Goal: Information Seeking & Learning: Learn about a topic

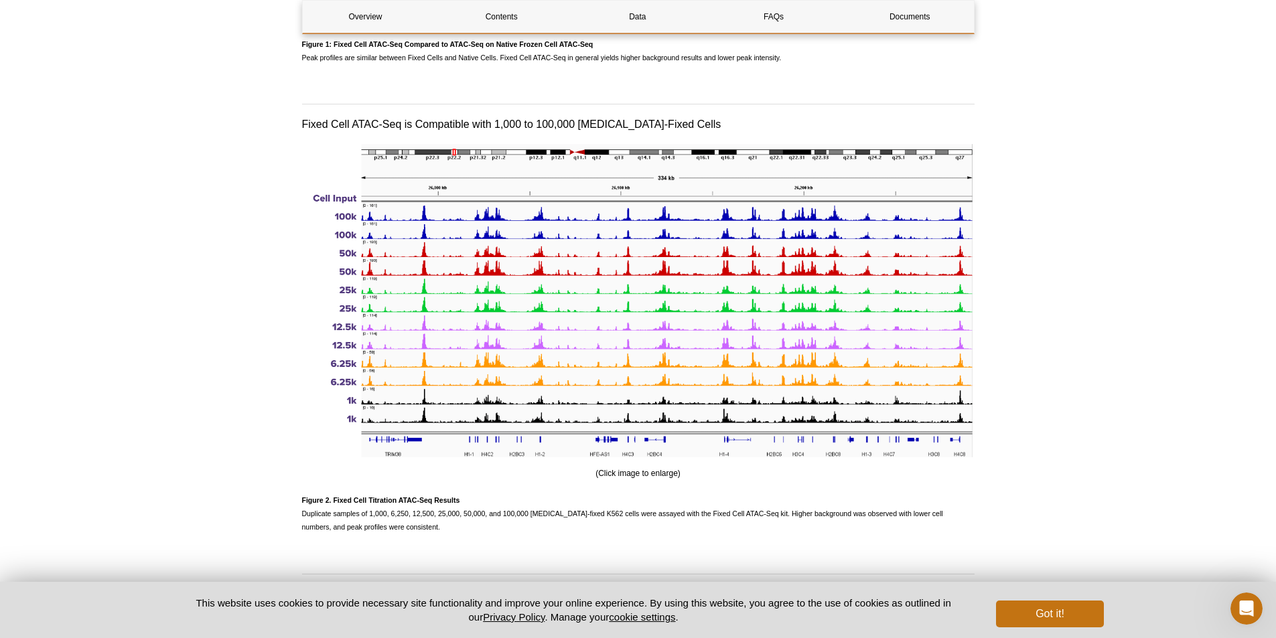
click at [593, 510] on span "Figure 2. Fixed Cell Titration ATAC-Seq Results Duplicate samples of 1,000, 6,2…" at bounding box center [622, 513] width 641 height 35
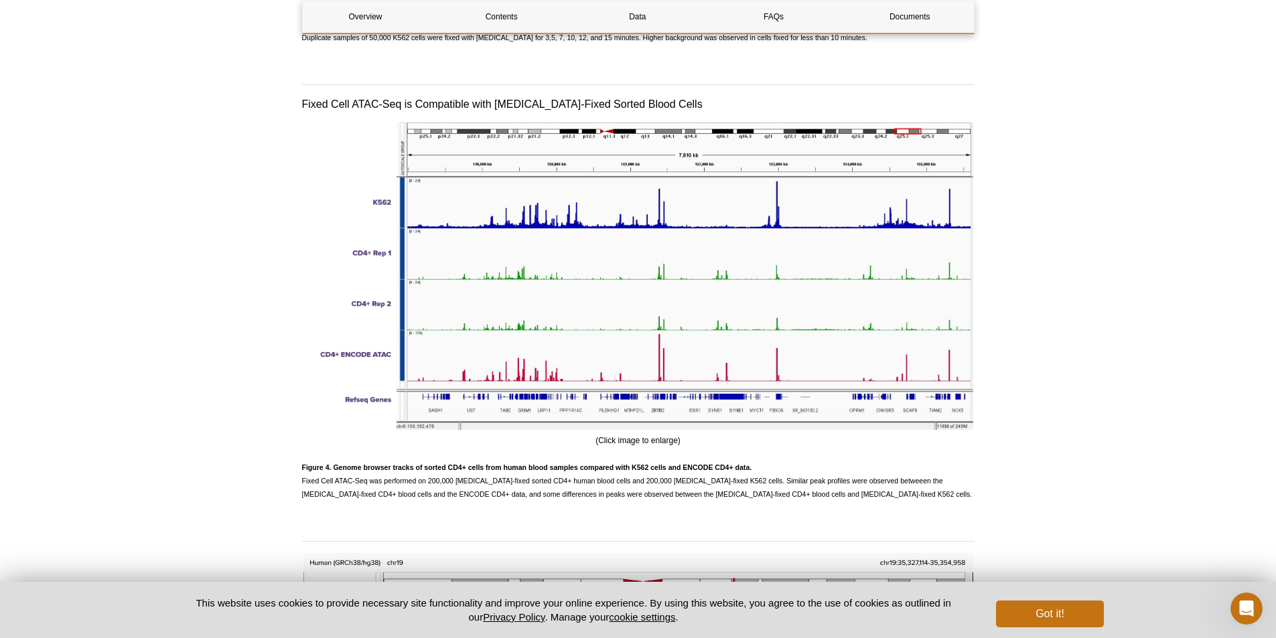
scroll to position [2726, 0]
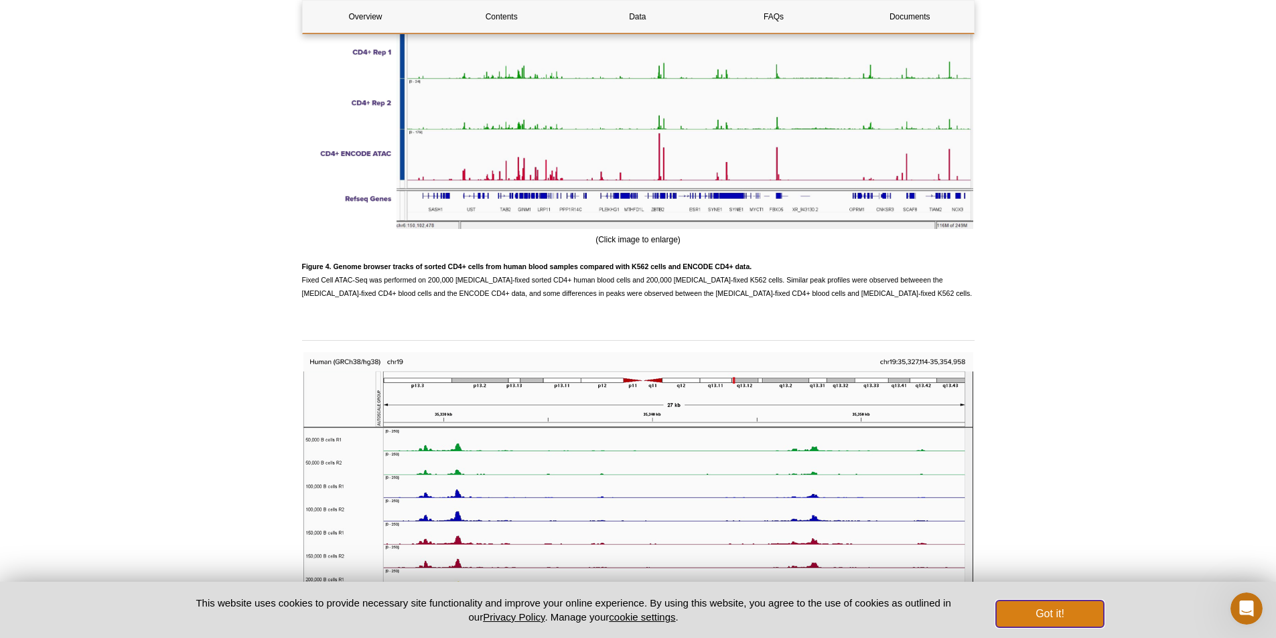
click at [1027, 608] on button "Got it!" at bounding box center [1049, 614] width 107 height 27
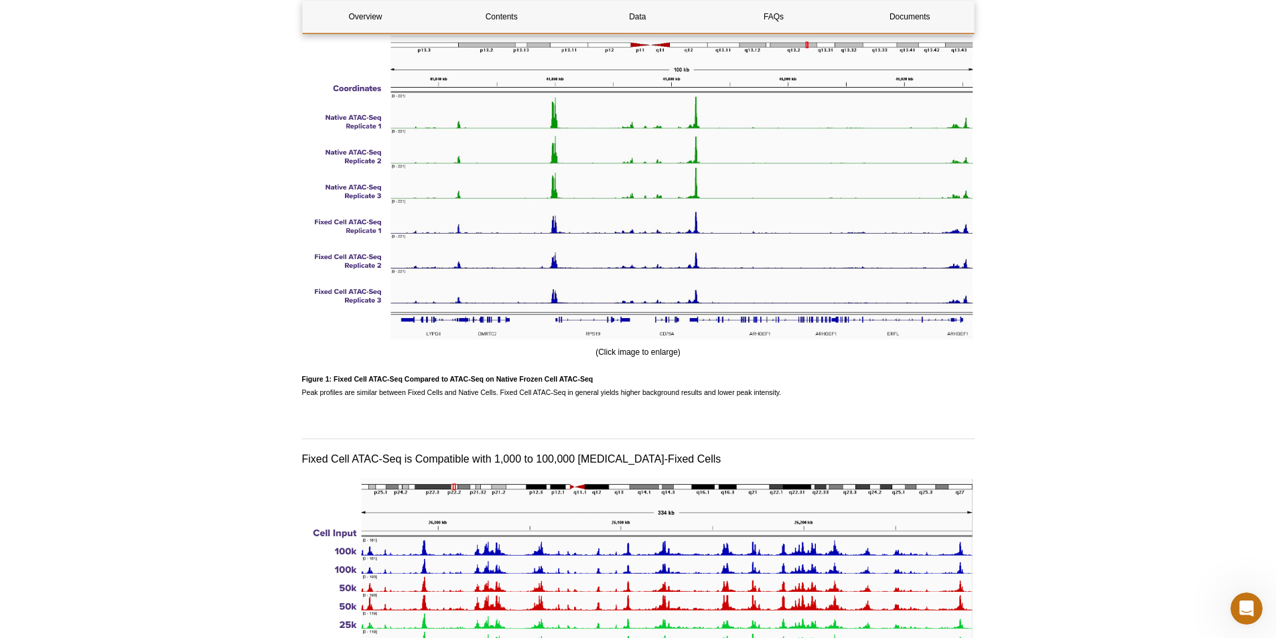
scroll to position [1119, 0]
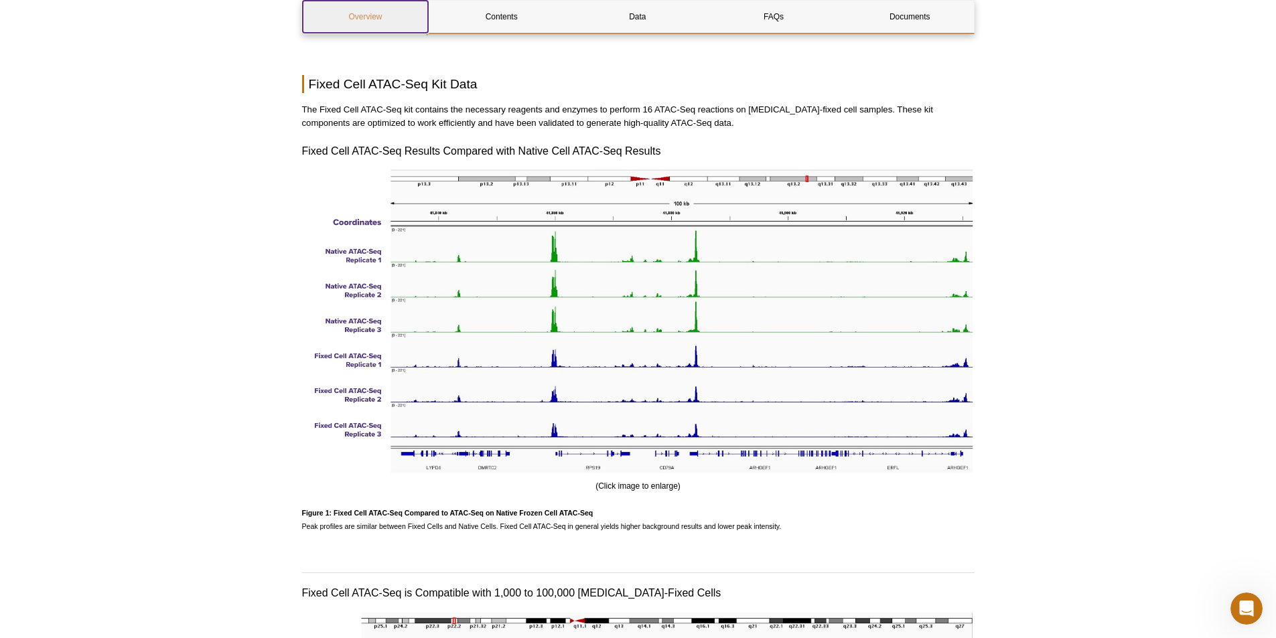
click at [359, 9] on link "Overview" at bounding box center [366, 17] width 126 height 32
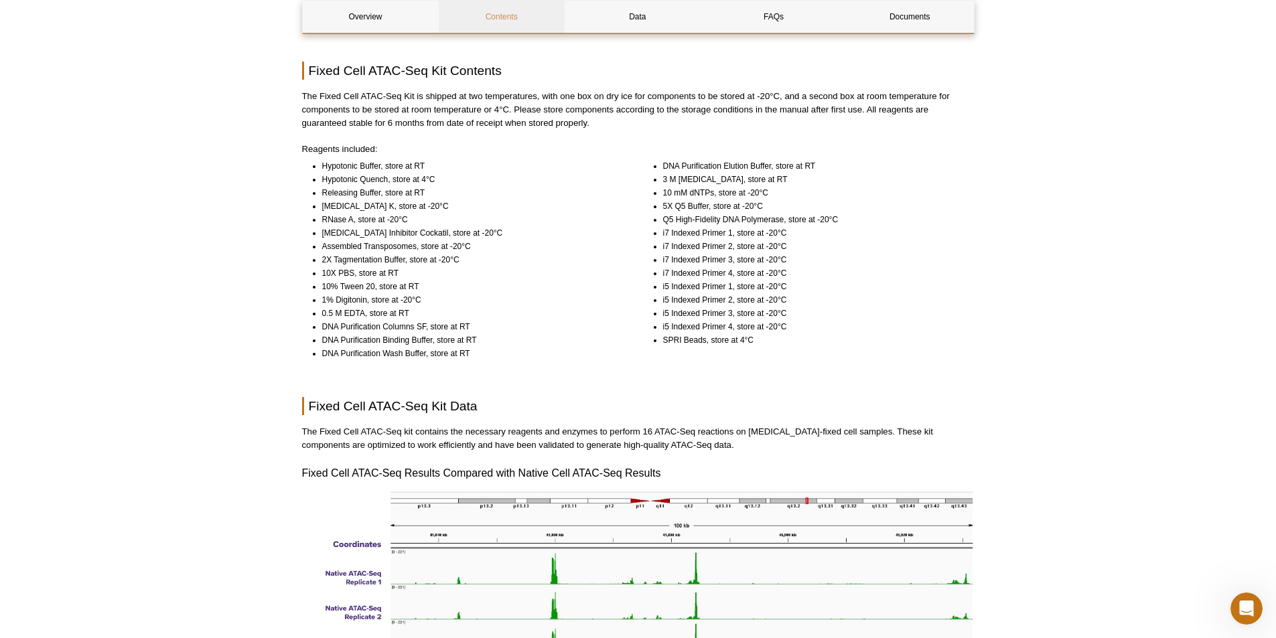
scroll to position [731, 0]
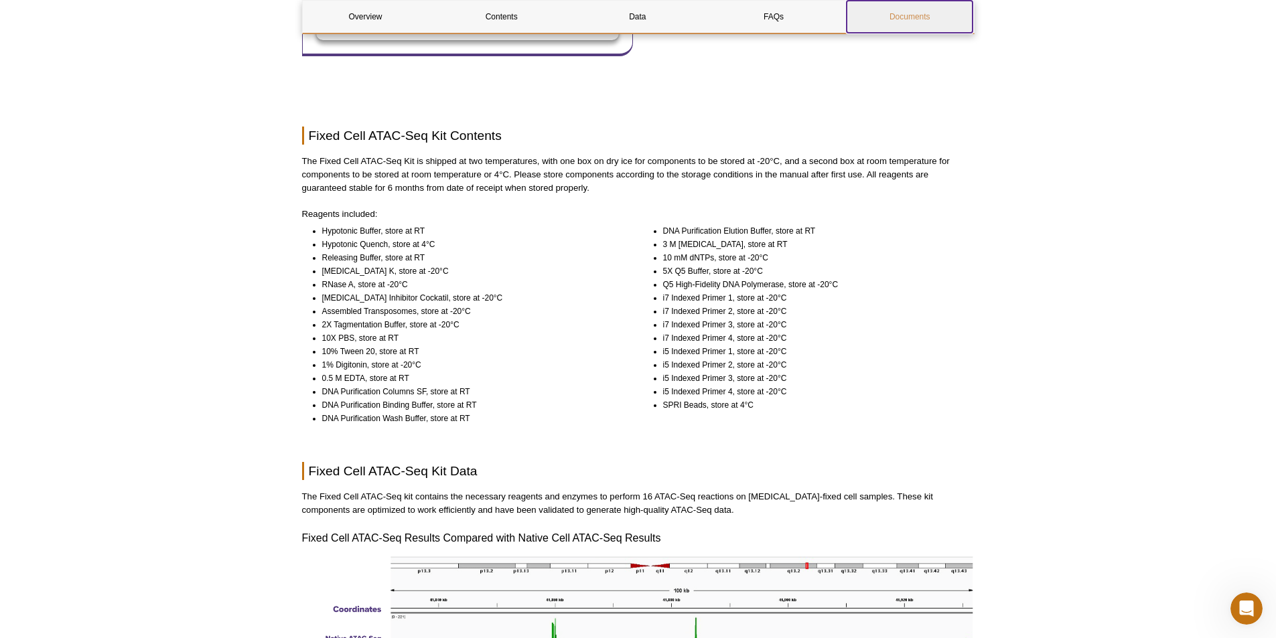
click at [944, 5] on link "Documents" at bounding box center [910, 17] width 126 height 32
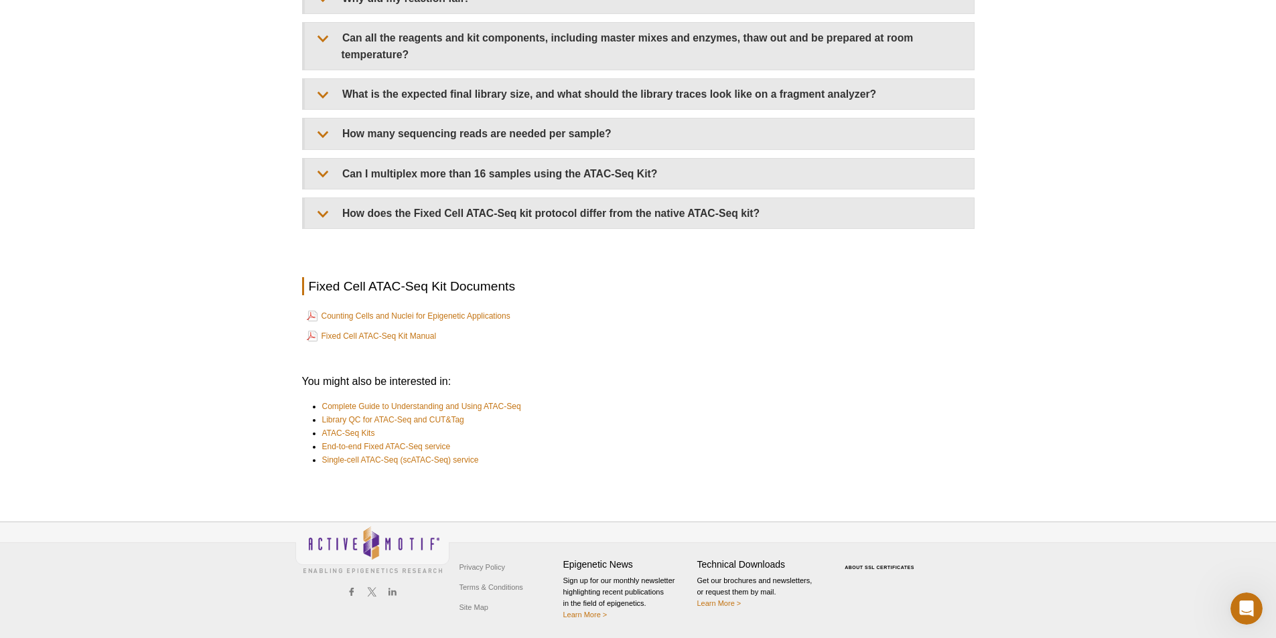
scroll to position [157, 0]
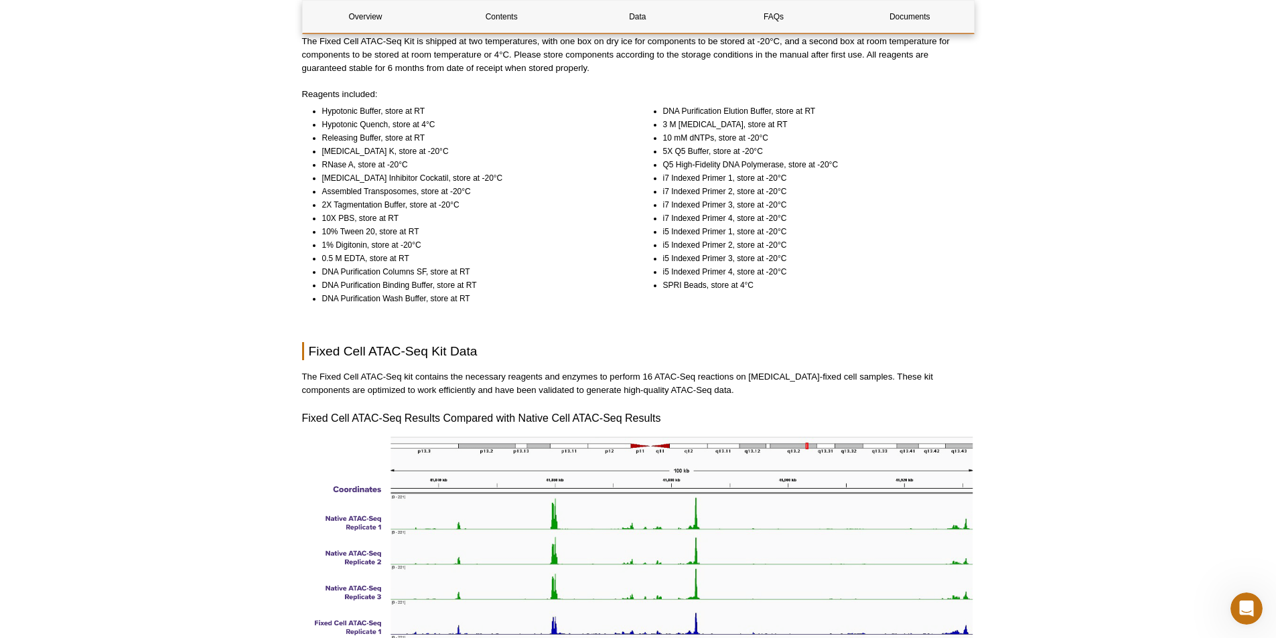
scroll to position [851, 0]
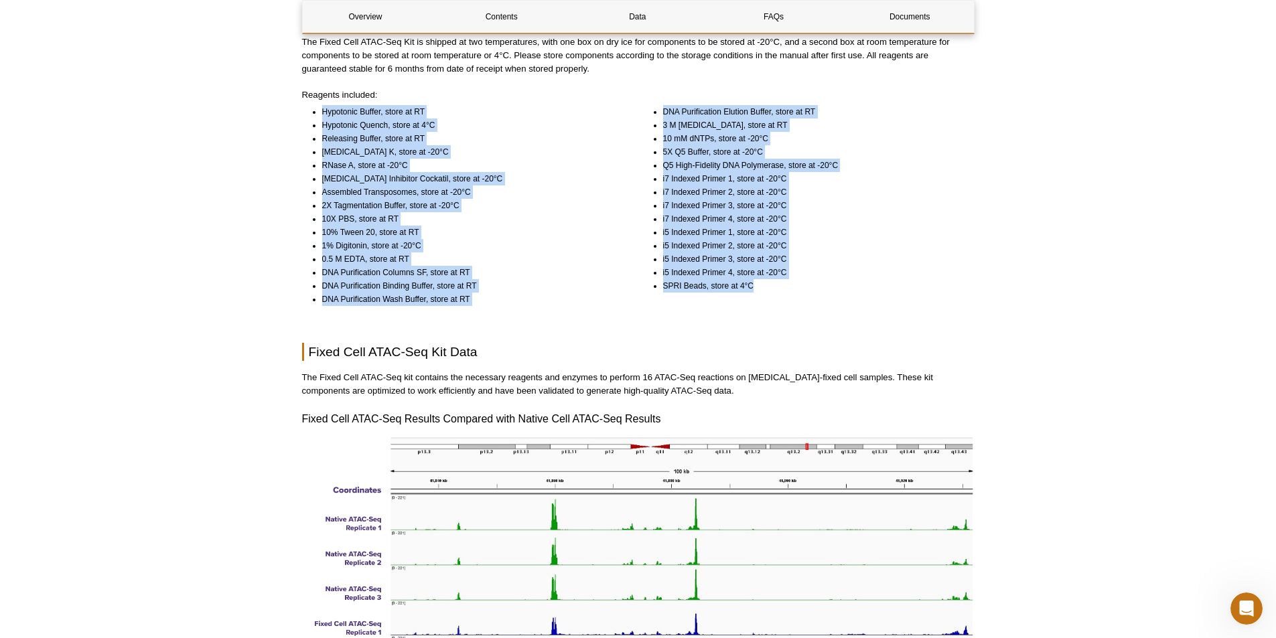
drag, startPoint x: 755, startPoint y: 292, endPoint x: 314, endPoint y: 107, distance: 478.0
click at [314, 107] on div "Hypotonic Buffer, store at RT Hypotonic Quench, store at 4°C Releasing Buffer, …" at bounding box center [638, 205] width 673 height 201
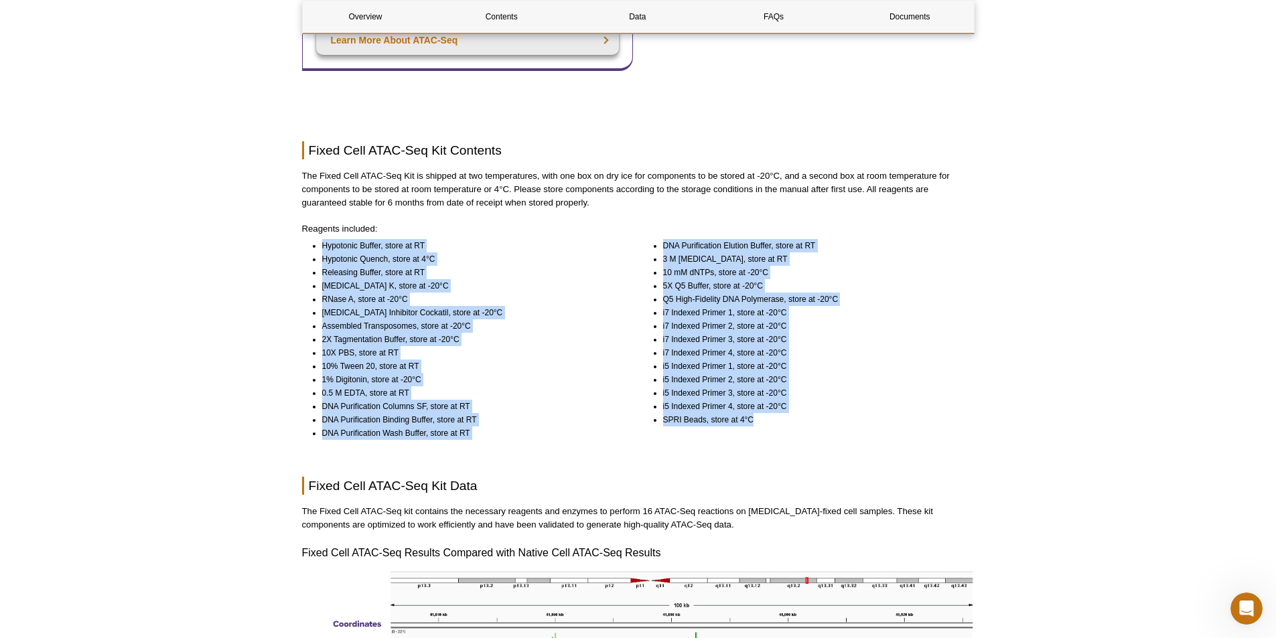
scroll to position [650, 0]
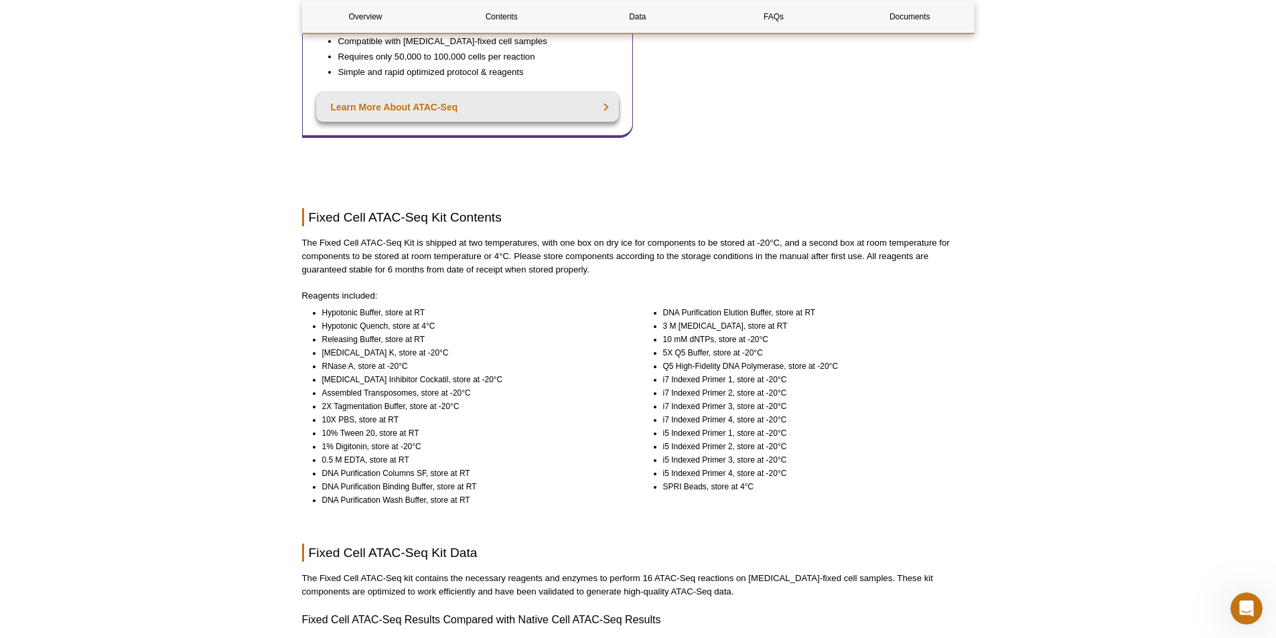
click at [591, 267] on p "The Fixed Cell ATAC-Seq Kit is shipped at two temperatures, with one box on dry…" at bounding box center [638, 256] width 673 height 40
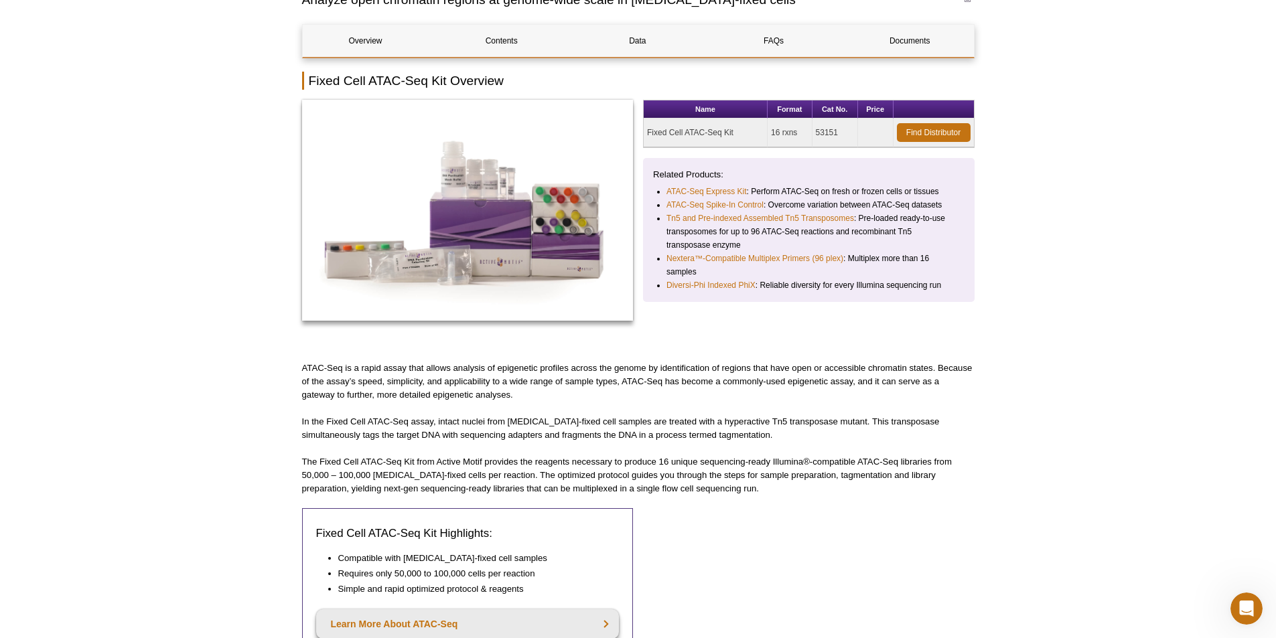
scroll to position [0, 0]
